Goal: Find specific page/section: Find specific page/section

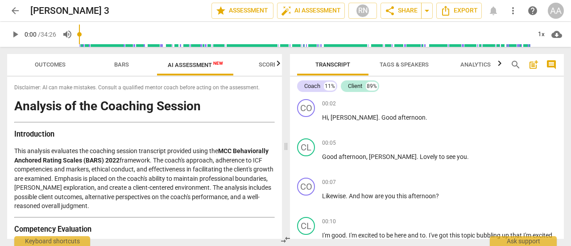
scroll to position [1462, 0]
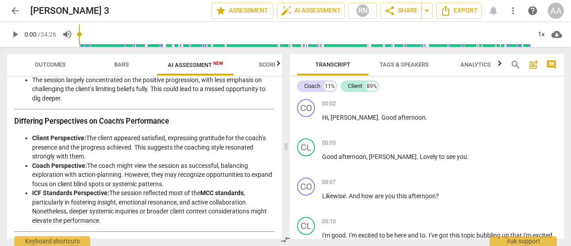
click at [238, 121] on h3 "Differing Perspectives on Coach’s Performance" at bounding box center [144, 121] width 261 height 9
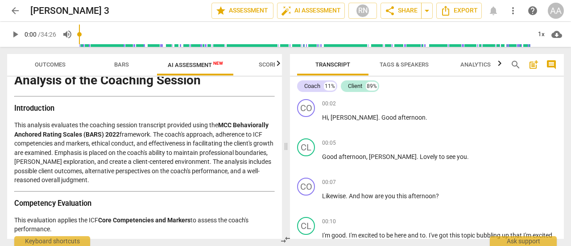
scroll to position [0, 0]
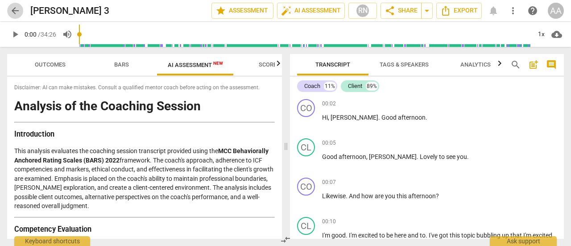
click at [17, 12] on span "arrow_back" at bounding box center [15, 10] width 11 height 11
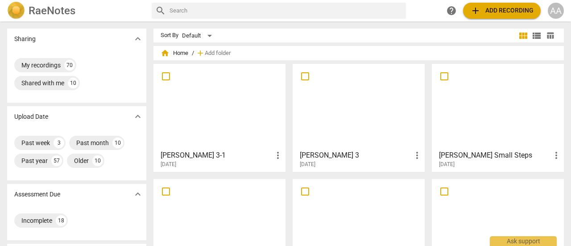
click at [341, 123] on div at bounding box center [359, 106] width 126 height 79
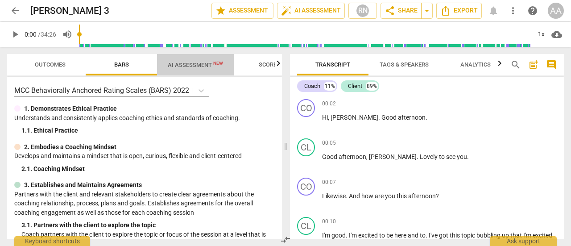
click at [198, 68] on span "AI Assessment New" at bounding box center [195, 65] width 55 height 7
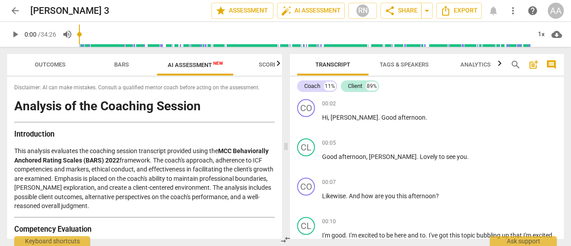
click at [15, 12] on span "arrow_back" at bounding box center [15, 10] width 11 height 11
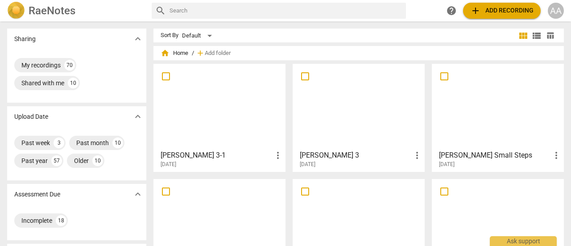
click at [216, 125] on div at bounding box center [220, 106] width 126 height 79
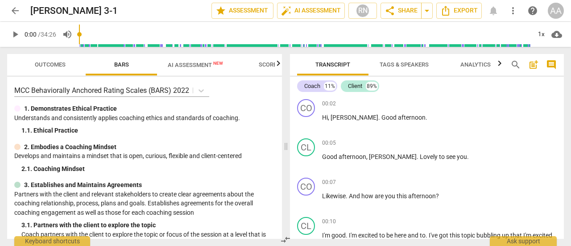
click at [188, 65] on span "AI Assessment New" at bounding box center [195, 65] width 55 height 7
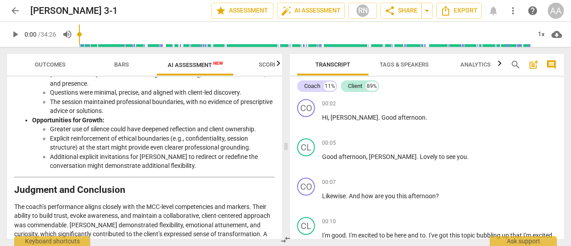
scroll to position [1540, 0]
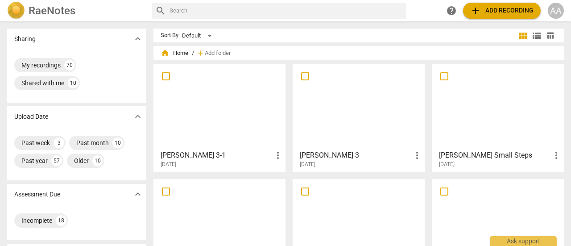
click at [352, 108] on div at bounding box center [359, 106] width 126 height 79
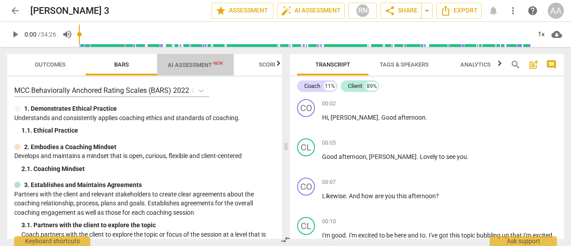
click at [200, 64] on span "AI Assessment New" at bounding box center [195, 65] width 55 height 7
